Goal: Find contact information: Find contact information

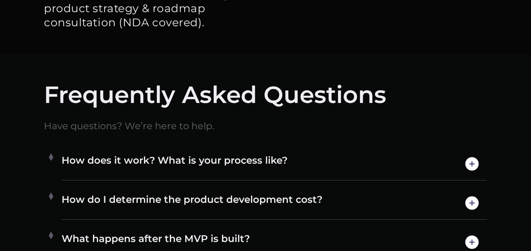
scroll to position [3999, 0]
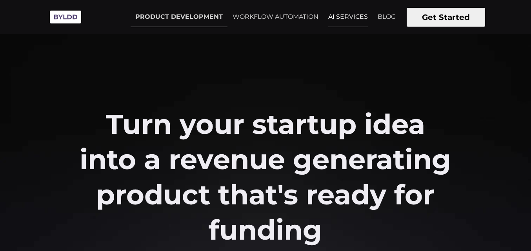
click at [340, 18] on link "AI SERVICES" at bounding box center [347, 17] width 49 height 20
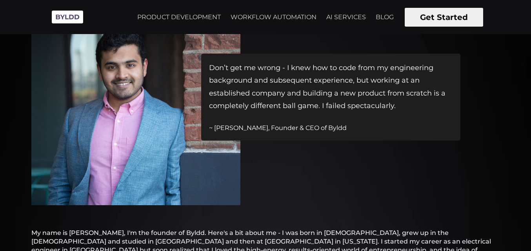
scroll to position [39, 0]
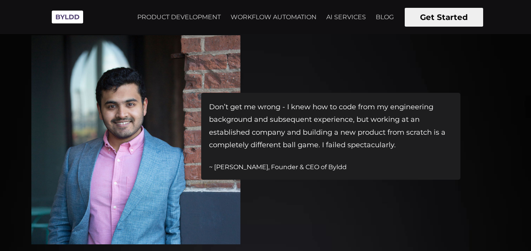
drag, startPoint x: 214, startPoint y: 166, endPoint x: 356, endPoint y: 160, distance: 142.0
click at [356, 160] on div "Don’t get me wrong - I knew how to code from my engineering background and subs…" at bounding box center [330, 136] width 259 height 87
click at [333, 185] on div "Don’t get me wrong - I knew how to code from my engineering background and subs…" at bounding box center [265, 134] width 468 height 221
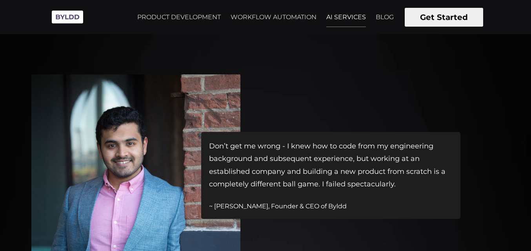
click at [340, 16] on link "AI SERVICES" at bounding box center [345, 17] width 49 height 20
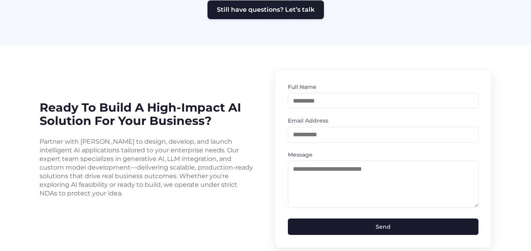
scroll to position [1869, 0]
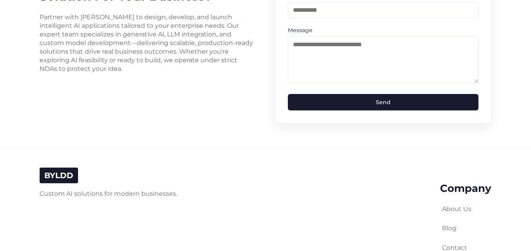
scroll to position [2065, 0]
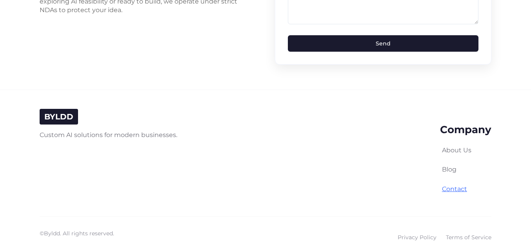
click at [449, 185] on link "Contact" at bounding box center [454, 188] width 25 height 7
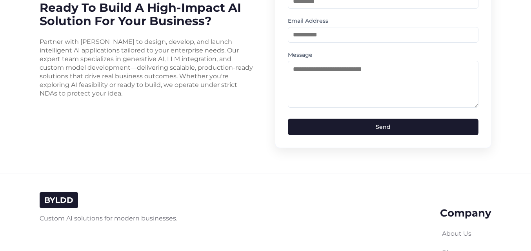
scroll to position [2065, 0]
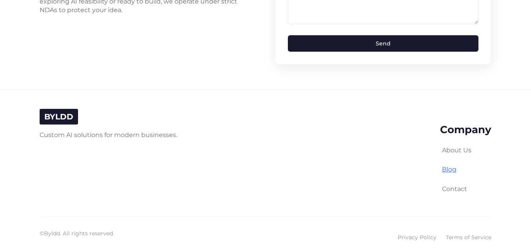
click at [453, 166] on link "Blog" at bounding box center [449, 169] width 14 height 7
click at [451, 147] on link "About Us" at bounding box center [456, 150] width 29 height 7
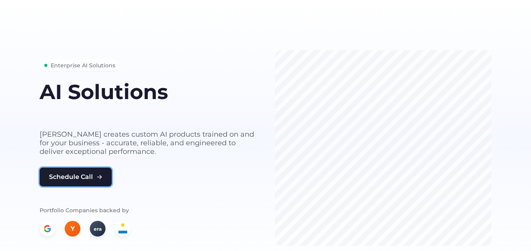
click at [92, 174] on button "Schedule Call" at bounding box center [76, 177] width 72 height 19
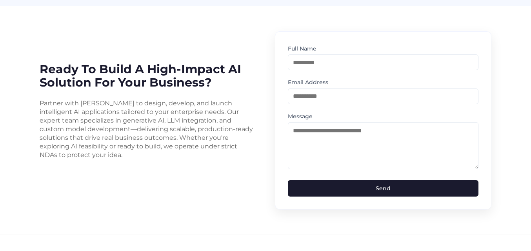
scroll to position [1908, 0]
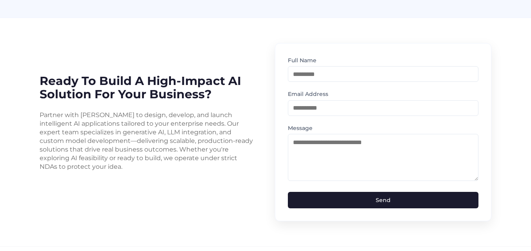
click at [318, 90] on label "Email Address" at bounding box center [383, 94] width 190 height 9
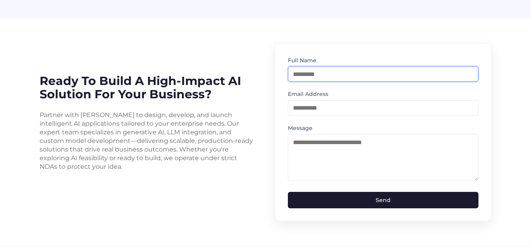
click at [319, 66] on input "text" at bounding box center [383, 74] width 190 height 16
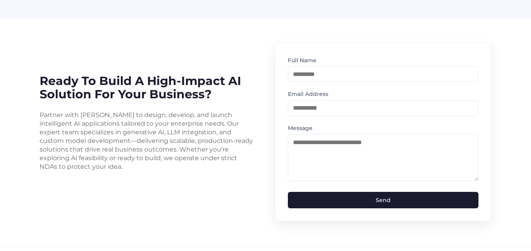
drag, startPoint x: 310, startPoint y: 70, endPoint x: 307, endPoint y: 79, distance: 9.4
click at [310, 71] on div "Full Name Email Address Message Send" at bounding box center [383, 132] width 190 height 152
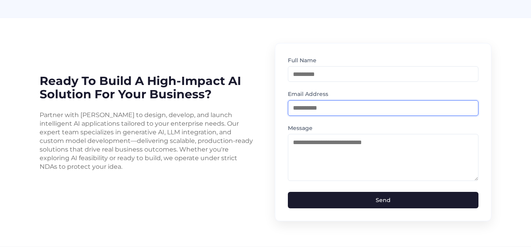
click at [303, 100] on input "email" at bounding box center [383, 108] width 190 height 16
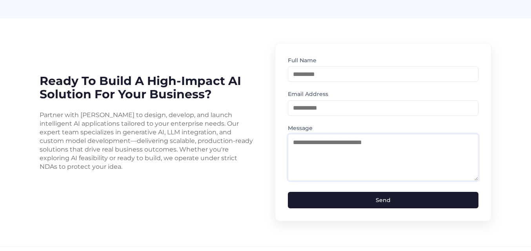
click at [310, 136] on textarea at bounding box center [383, 157] width 190 height 47
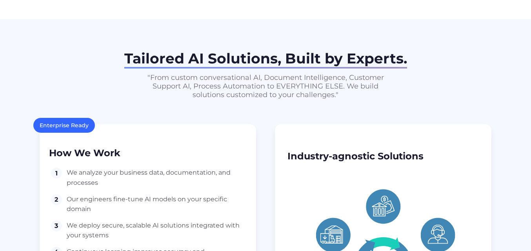
scroll to position [666, 0]
